Goal: Transaction & Acquisition: Purchase product/service

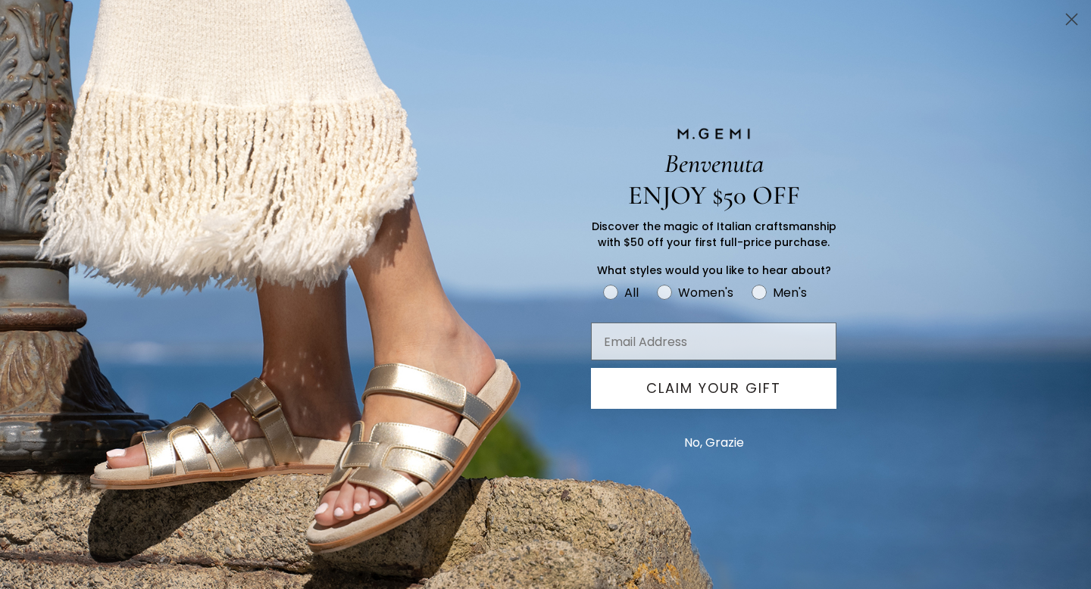
scroll to position [343, 0]
click at [1069, 19] on circle "Close dialog" at bounding box center [1071, 19] width 25 height 25
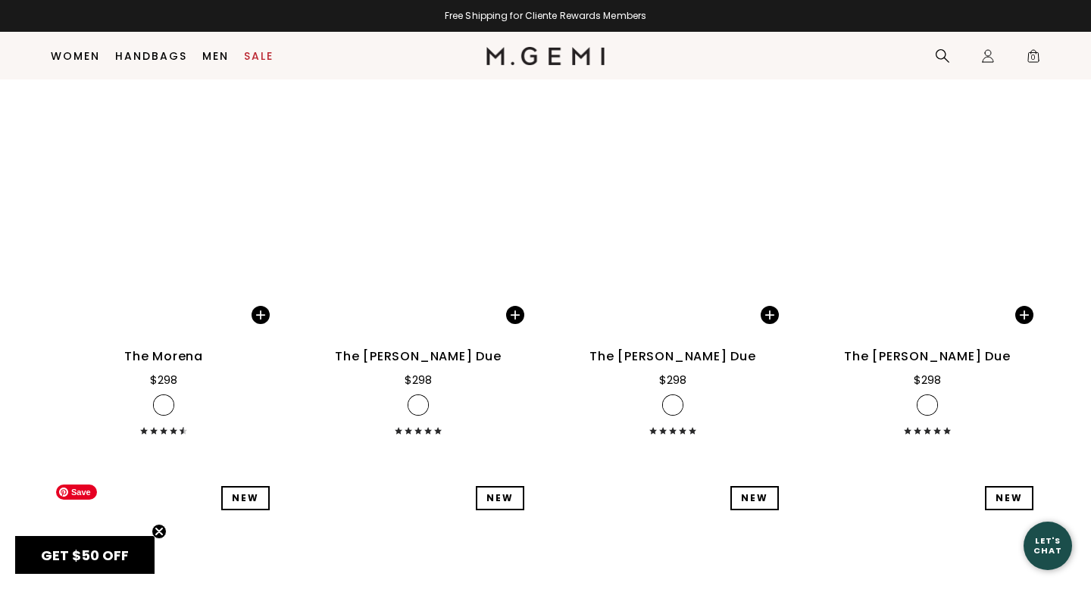
scroll to position [6962, 0]
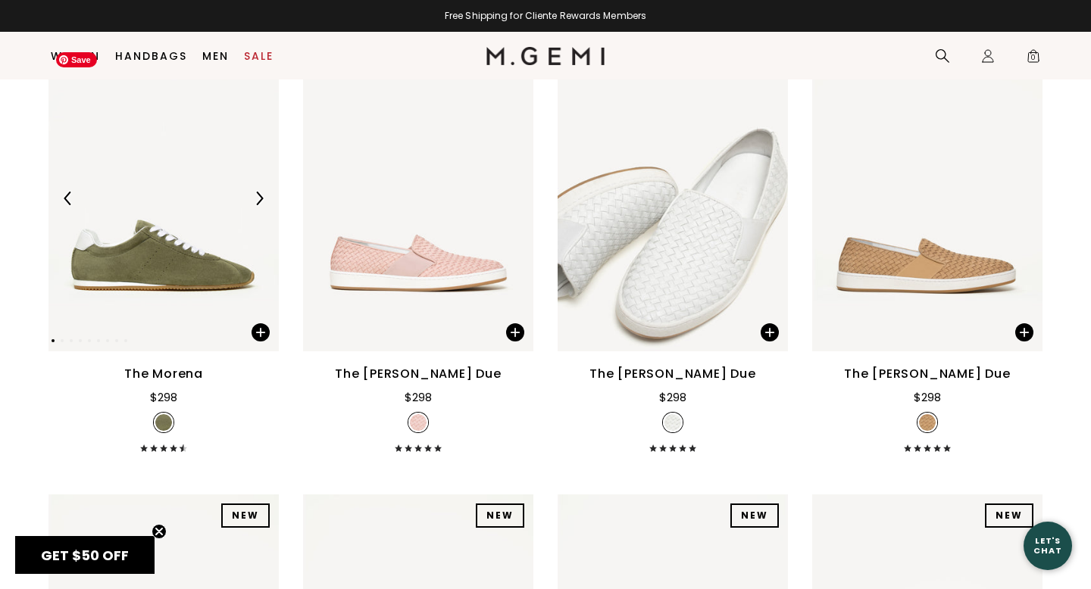
click at [174, 286] on img at bounding box center [163, 198] width 230 height 307
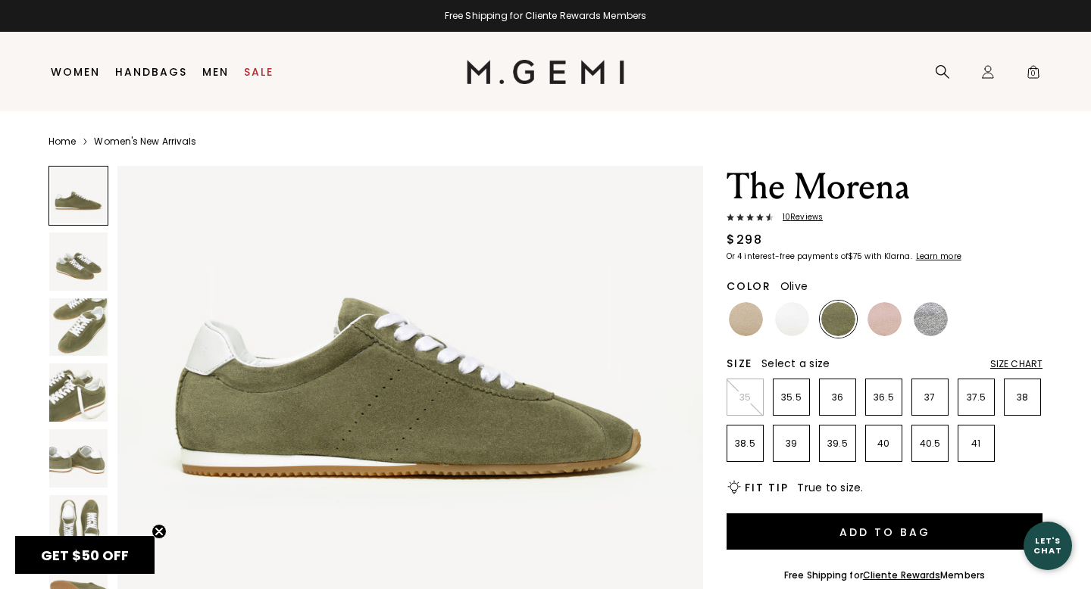
click at [84, 264] on img at bounding box center [78, 262] width 58 height 58
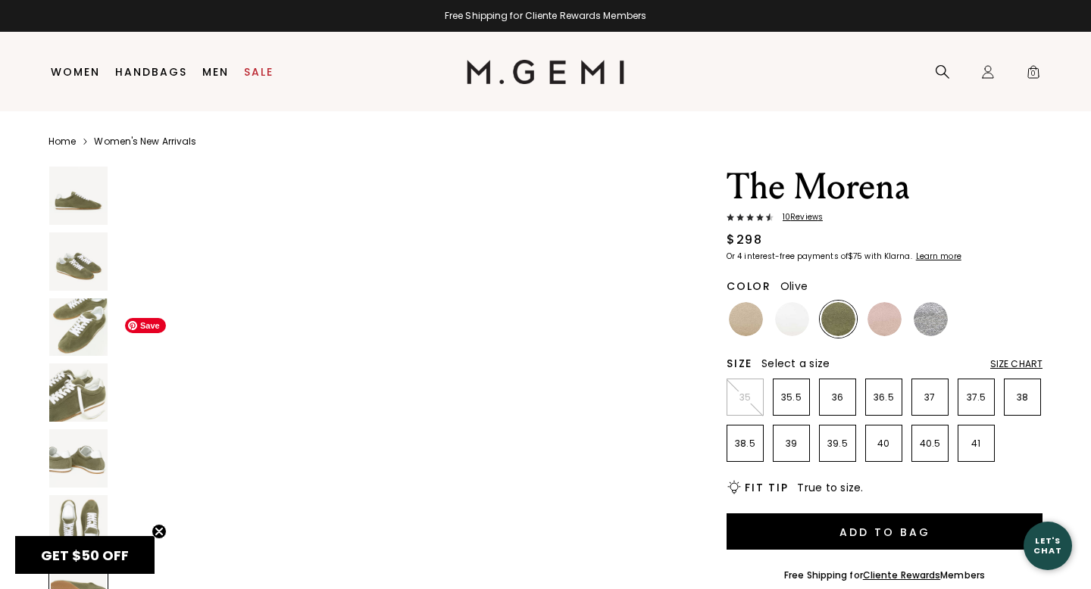
scroll to position [3707, 0]
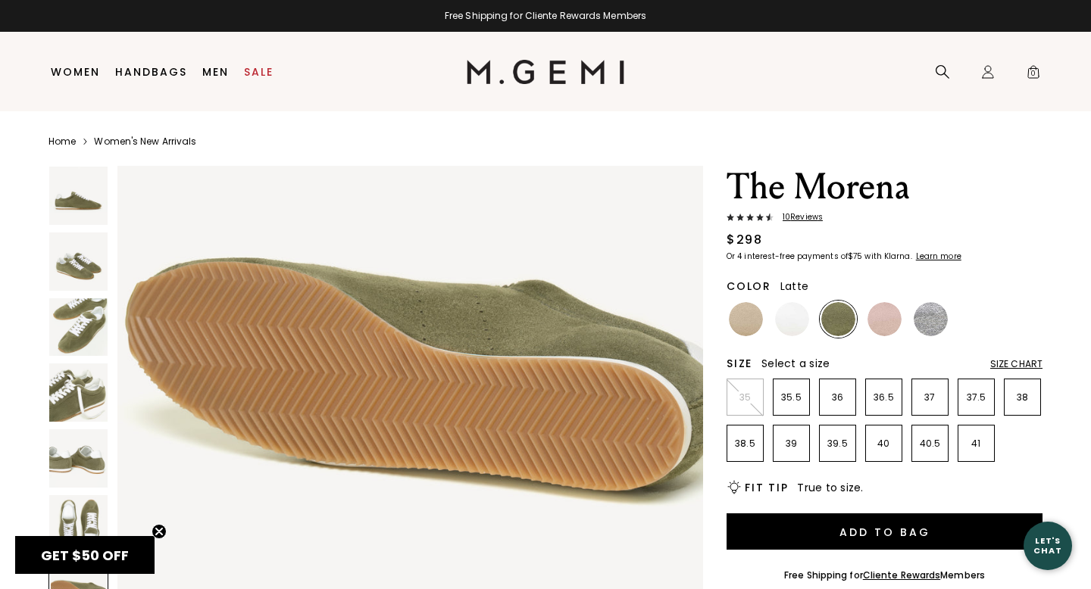
click at [743, 311] on img at bounding box center [746, 319] width 34 height 34
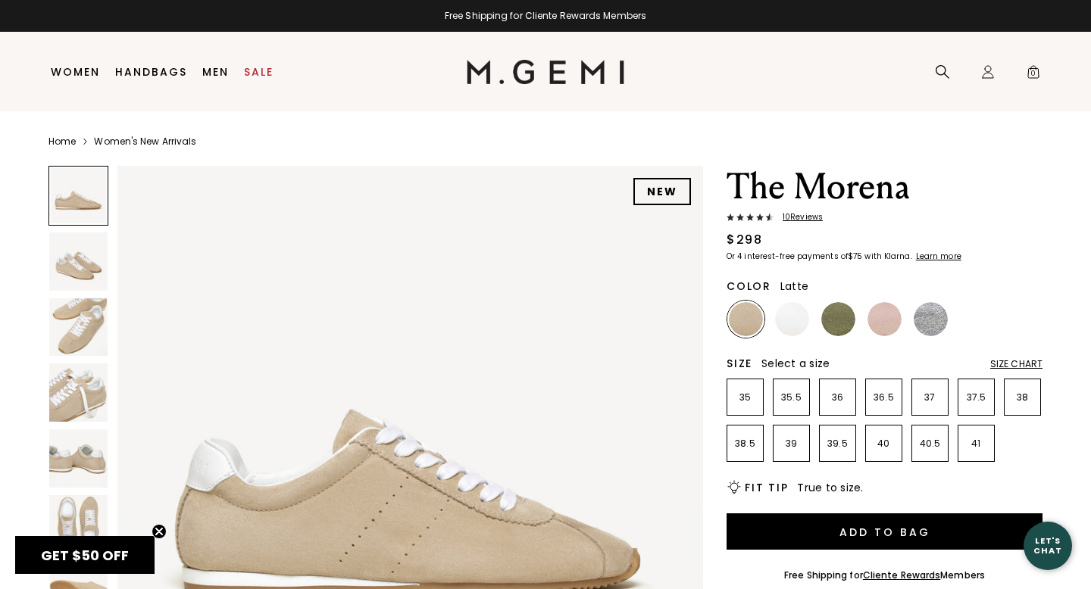
click at [83, 411] on img at bounding box center [78, 393] width 58 height 58
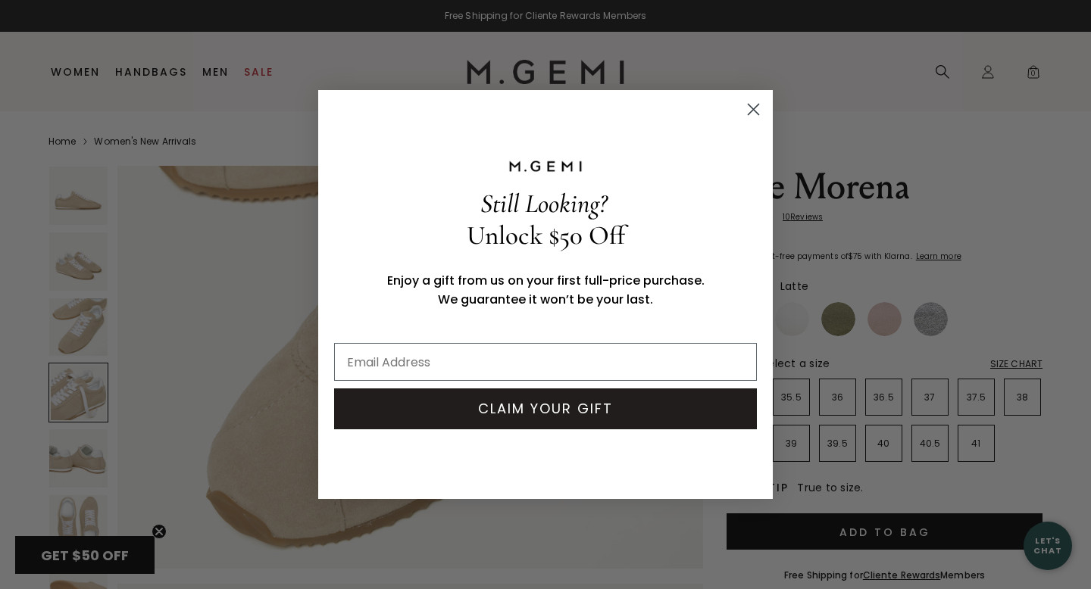
scroll to position [1803, 0]
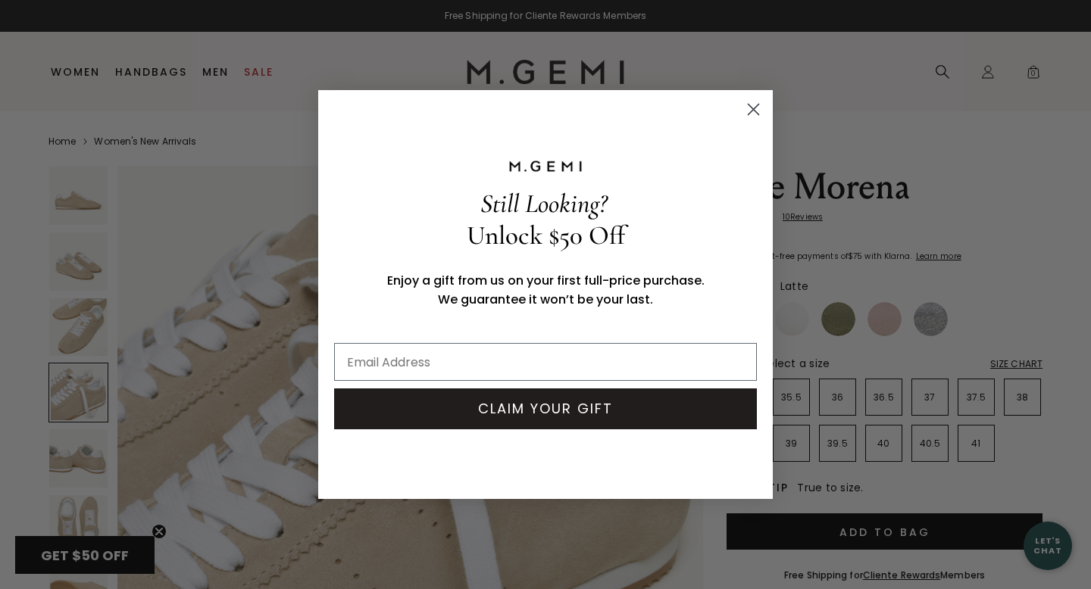
click at [758, 108] on circle "Close dialog" at bounding box center [753, 109] width 25 height 25
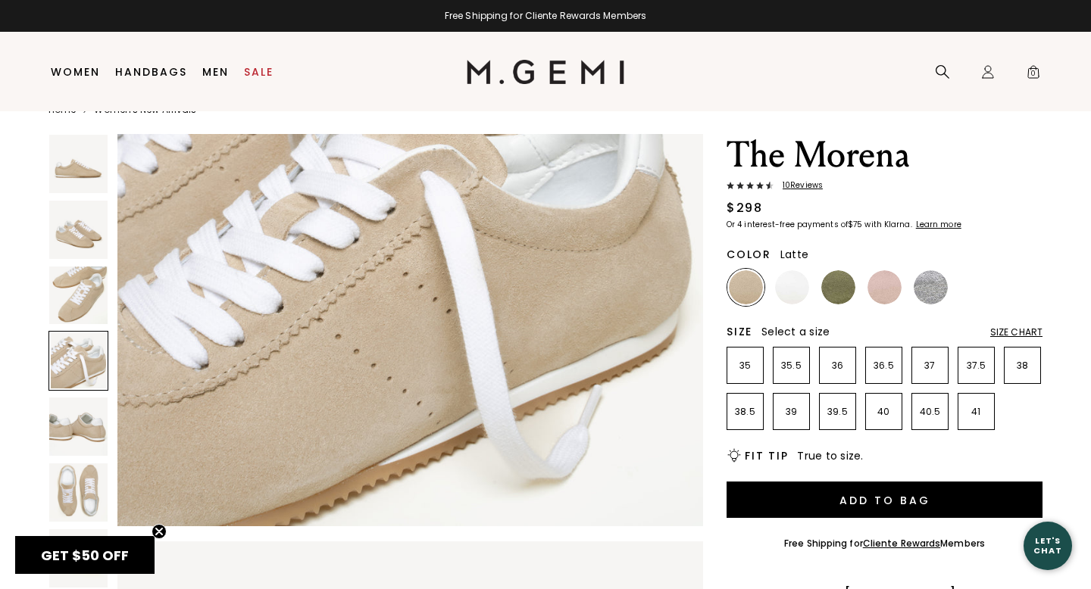
scroll to position [36, 0]
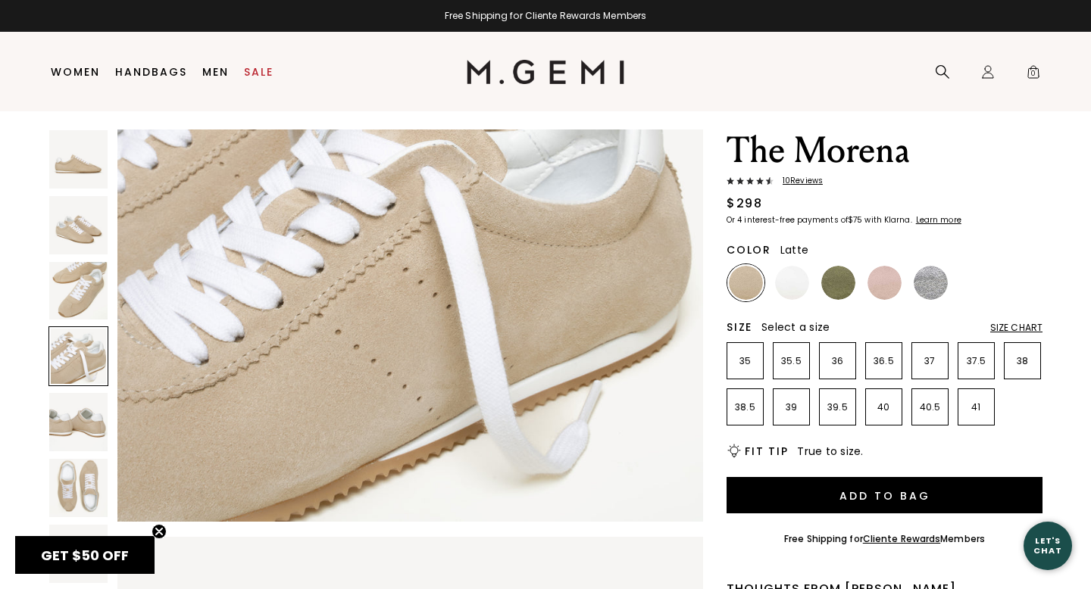
click at [86, 285] on img at bounding box center [78, 291] width 58 height 58
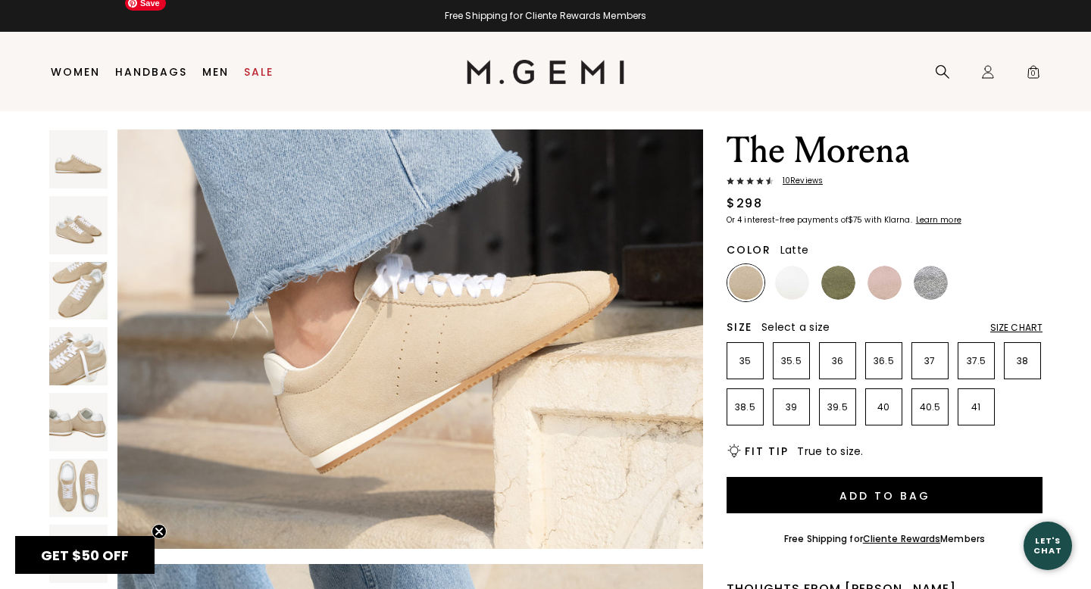
scroll to position [4371, 0]
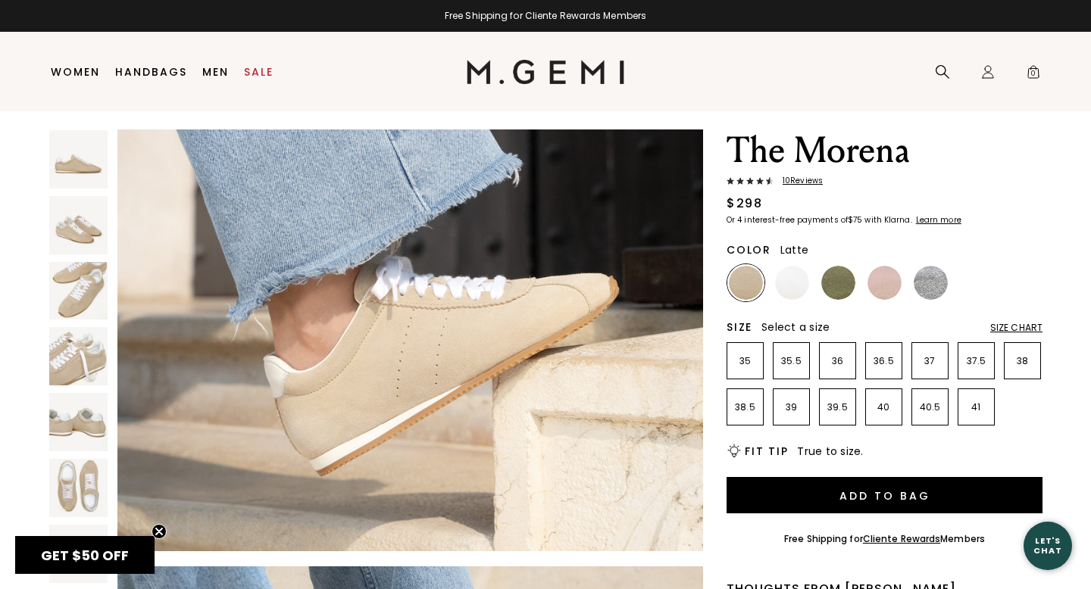
click at [1005, 327] on div "Size Chart" at bounding box center [1016, 328] width 52 height 12
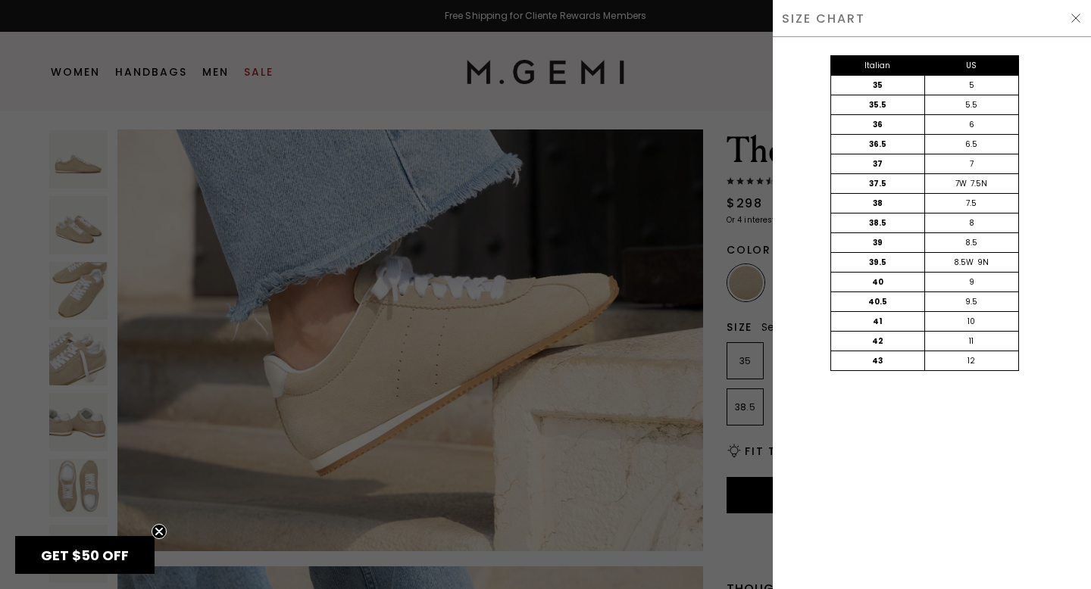
scroll to position [0, 0]
click at [1077, 17] on img at bounding box center [1076, 18] width 12 height 12
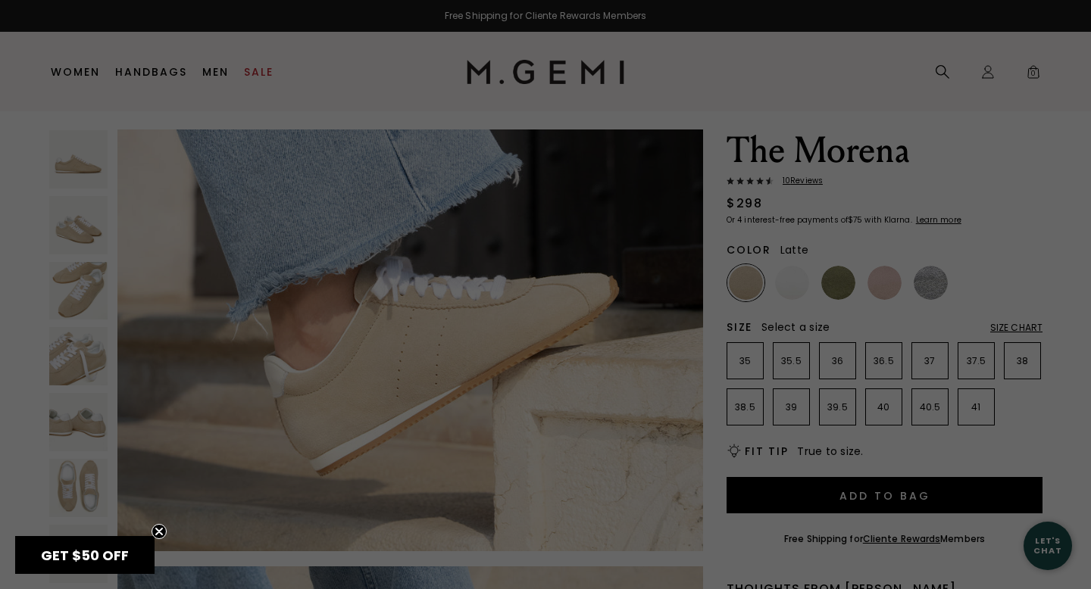
scroll to position [36, 0]
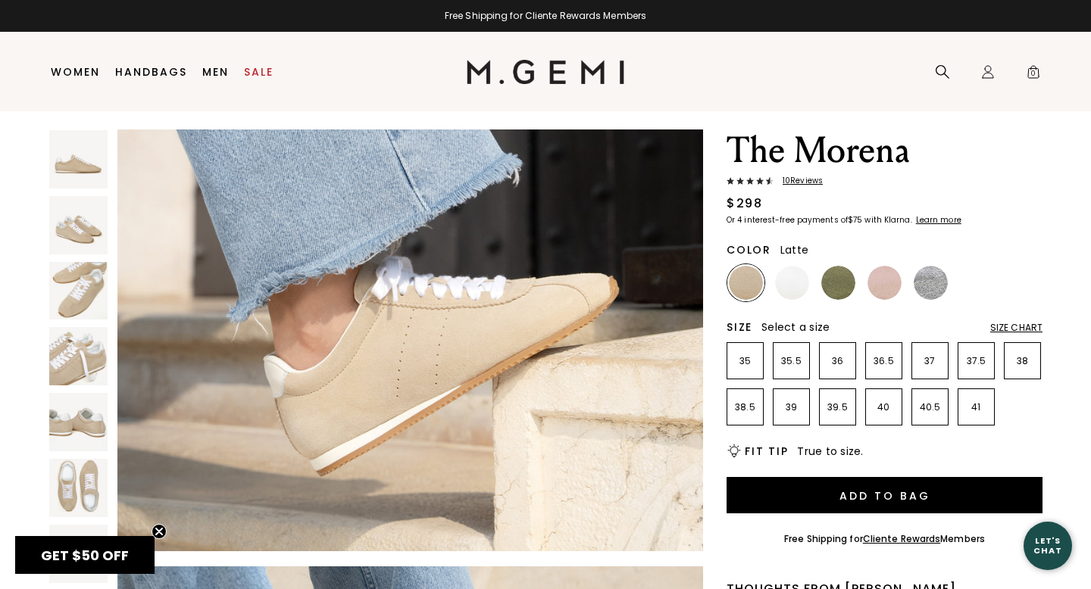
click at [724, 418] on div "NEW The Morena 10 Review s $298 Or 4 interest-free payments of $75 with Klarna …" at bounding box center [545, 575] width 994 height 890
click at [740, 414] on li "38.5" at bounding box center [745, 407] width 37 height 37
click at [822, 515] on div "Add to Bag" at bounding box center [885, 499] width 316 height 44
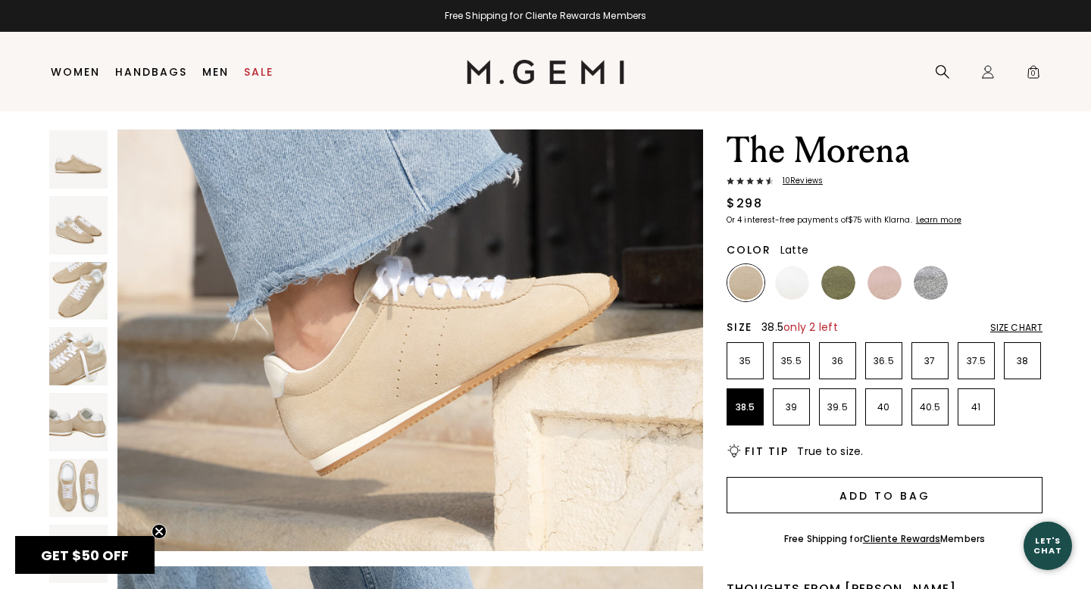
click at [817, 496] on button "Add to Bag" at bounding box center [885, 495] width 316 height 36
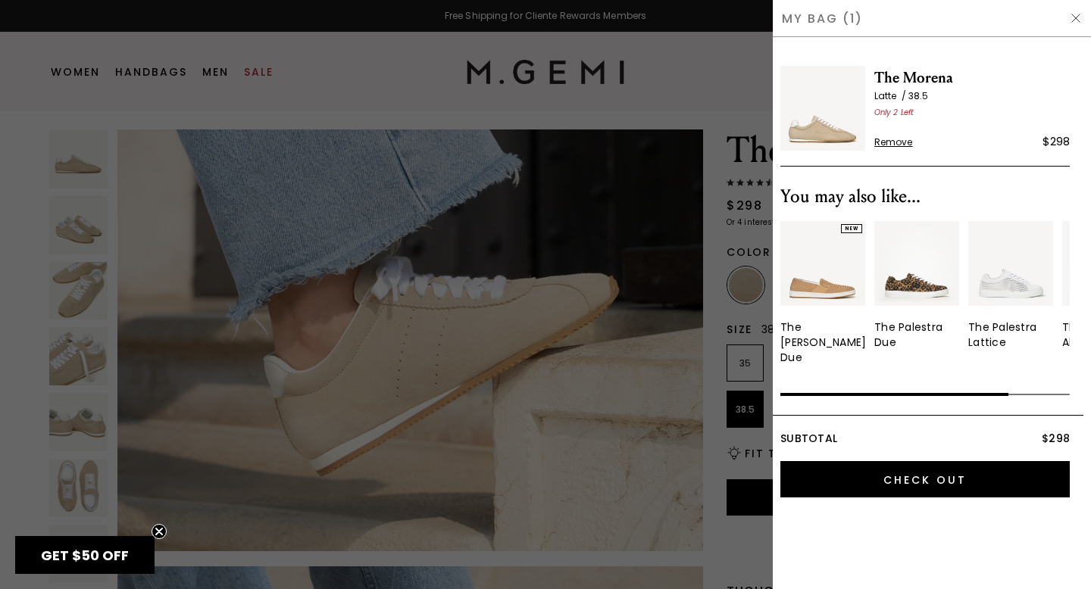
click at [1072, 8] on div "My Bag (1)" at bounding box center [932, 18] width 318 height 37
click at [1076, 17] on img at bounding box center [1076, 18] width 12 height 12
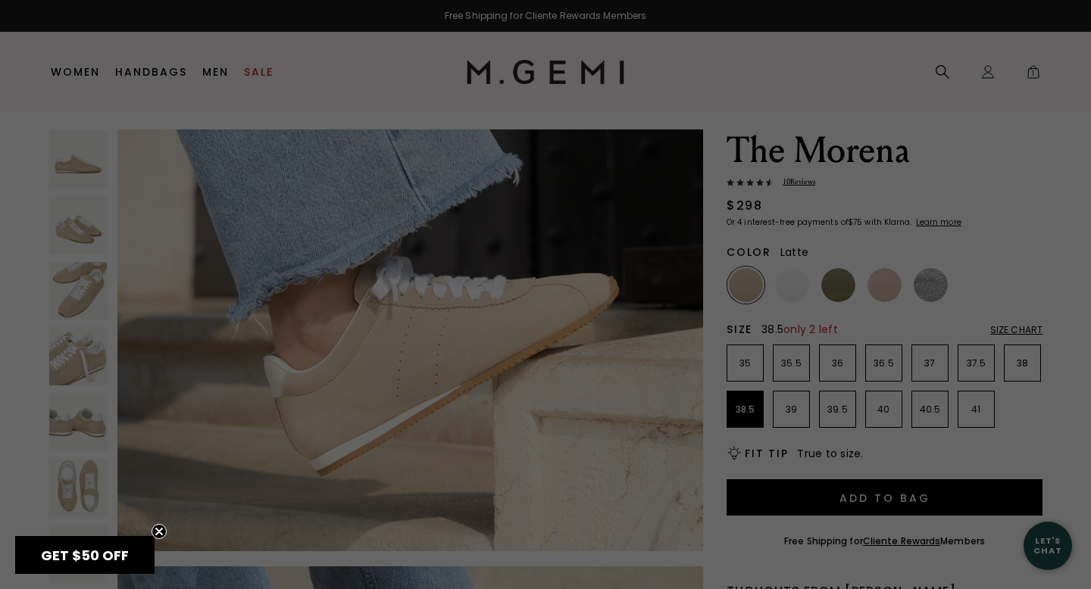
scroll to position [36, 0]
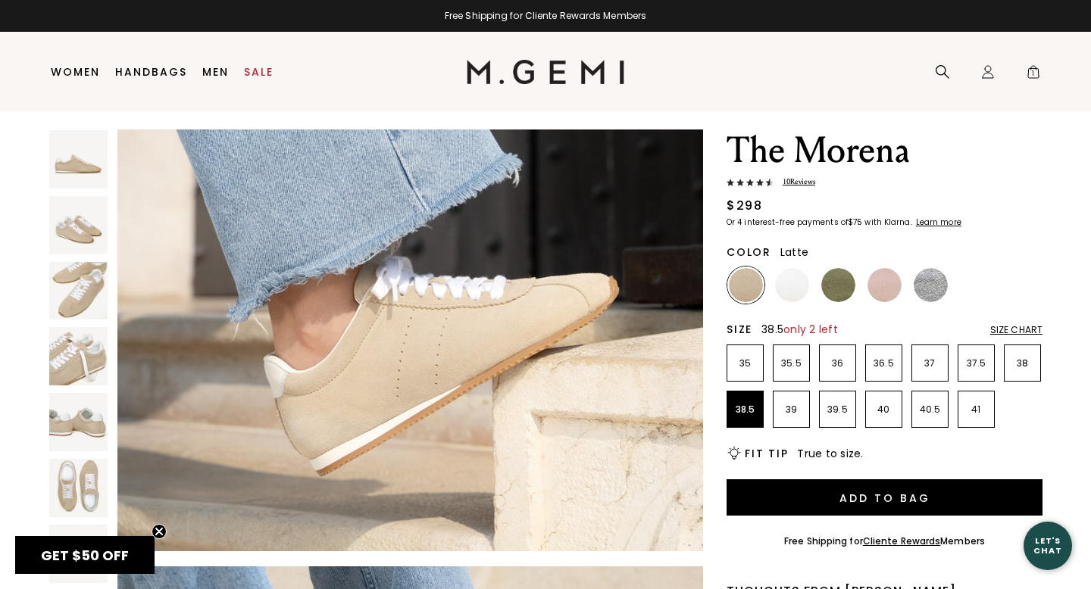
click at [796, 181] on span "10 Review s" at bounding box center [795, 182] width 42 height 11
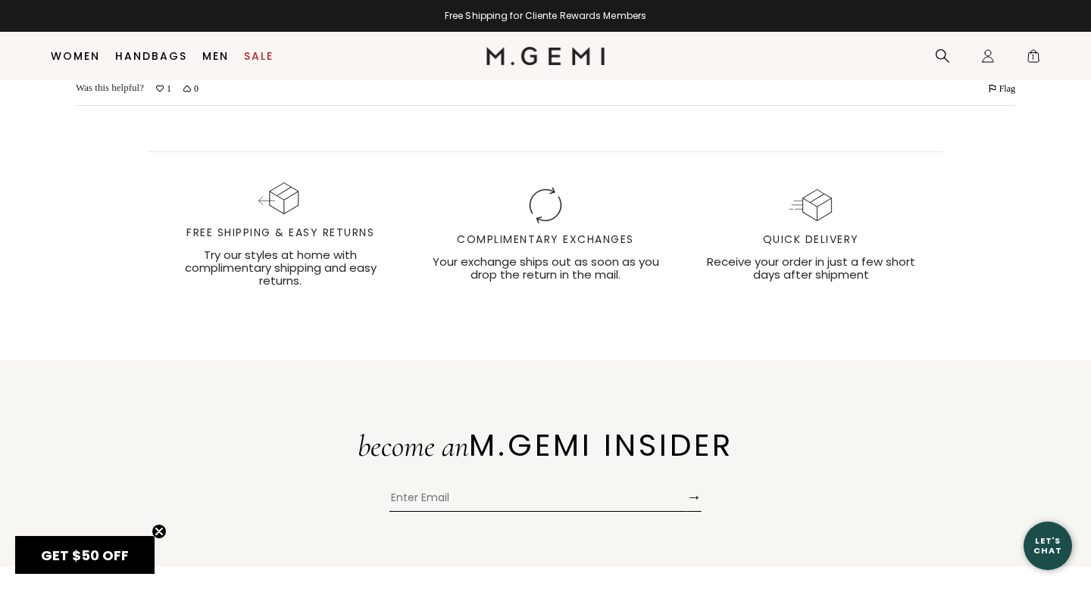
scroll to position [4627, 0]
